Goal: Task Accomplishment & Management: Manage account settings

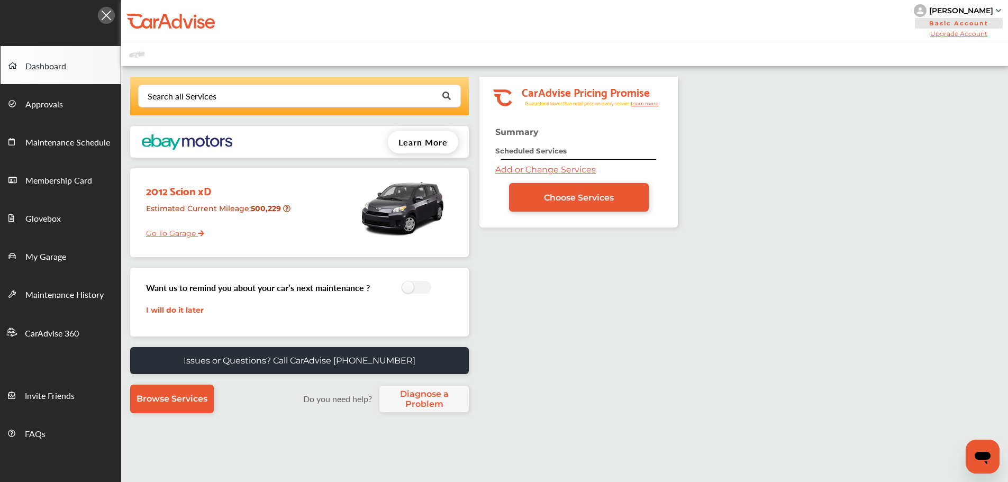
click at [181, 234] on link "Go To Garage" at bounding box center [171, 231] width 66 height 20
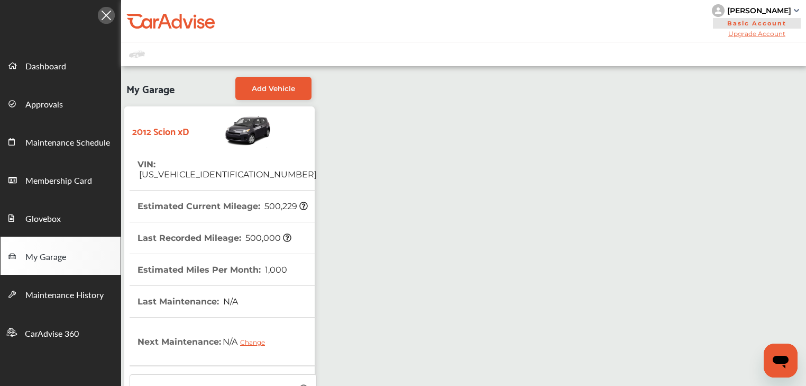
click at [197, 169] on span "[US_VEHICLE_IDENTIFICATION_NUMBER]" at bounding box center [227, 174] width 179 height 10
copy span "[US_VEHICLE_IDENTIFICATION_NUMBER]"
